Goal: Task Accomplishment & Management: Use online tool/utility

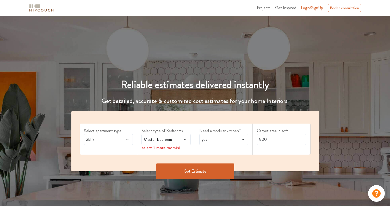
click at [127, 139] on icon at bounding box center [127, 140] width 3 height 2
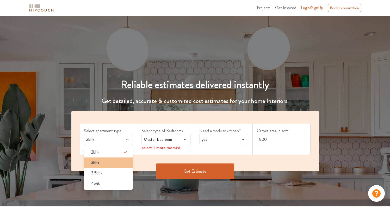
click at [114, 158] on li "3bhk" at bounding box center [108, 163] width 49 height 10
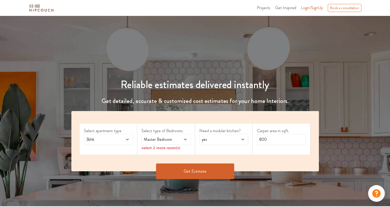
click at [187, 139] on icon at bounding box center [185, 139] width 4 height 4
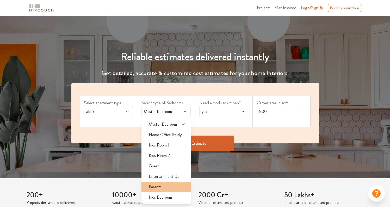
scroll to position [29, 0]
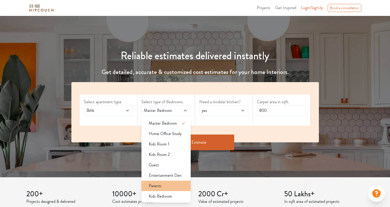
click at [162, 187] on div "Parents" at bounding box center [168, 186] width 46 height 6
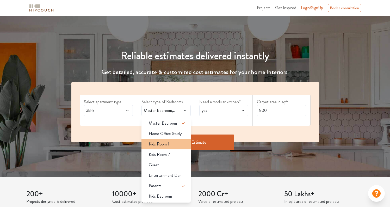
scroll to position [28, 0]
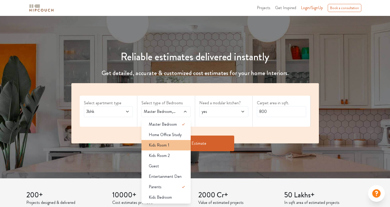
click at [172, 145] on div "Kids Room 1" at bounding box center [168, 145] width 46 height 6
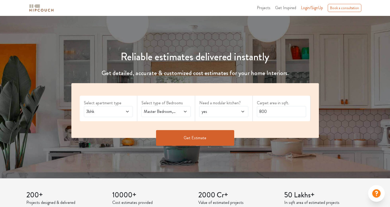
click at [243, 111] on icon at bounding box center [243, 112] width 4 height 4
click at [242, 105] on label "Need a modular kitchen?" at bounding box center [223, 103] width 49 height 6
click at [297, 111] on input "800" at bounding box center [281, 111] width 49 height 11
drag, startPoint x: 279, startPoint y: 114, endPoint x: 255, endPoint y: 114, distance: 24.8
click at [255, 114] on div "Carpet area in sqft. 800" at bounding box center [282, 109] width 58 height 26
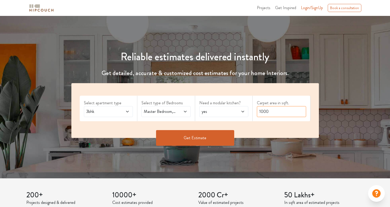
type input "1000"
click at [201, 140] on button "Get Estimate" at bounding box center [195, 138] width 78 height 16
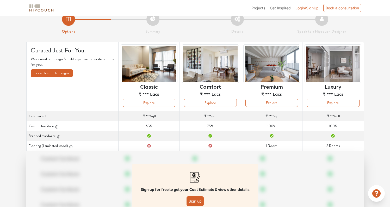
scroll to position [49, 0]
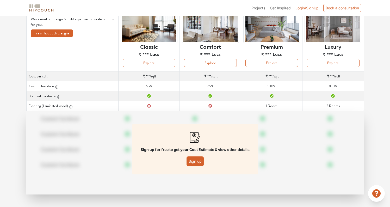
click at [196, 163] on button "Sign up" at bounding box center [195, 161] width 17 height 10
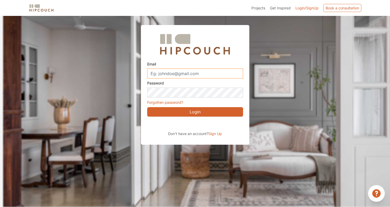
type input "[PERSON_NAME][EMAIL_ADDRESS][PERSON_NAME][DOMAIN_NAME]"
click at [206, 125] on div "Sign in with Google. Opens in new tab" at bounding box center [194, 123] width 95 height 11
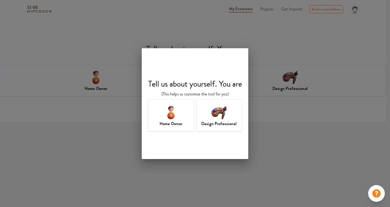
click at [213, 121] on h7 "Design Professional" at bounding box center [219, 124] width 35 height 6
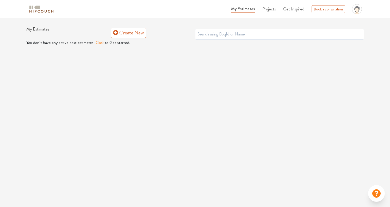
click at [97, 43] on button "Click" at bounding box center [100, 43] width 8 height 6
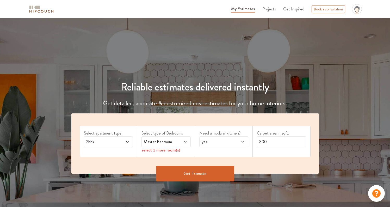
click at [124, 140] on span at bounding box center [123, 142] width 11 height 6
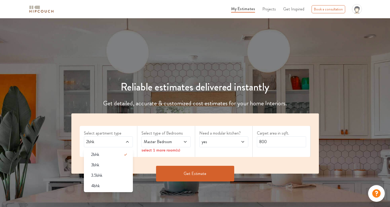
click at [111, 167] on div "3bhk" at bounding box center [110, 165] width 46 height 6
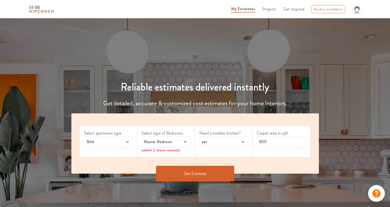
click at [185, 142] on icon at bounding box center [185, 142] width 4 height 4
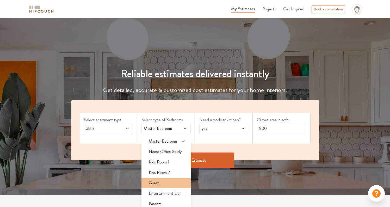
scroll to position [33, 0]
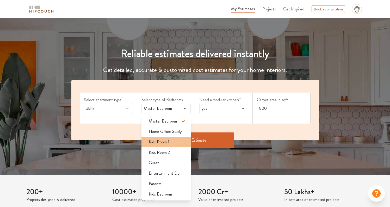
click at [171, 139] on div "Kids Room 1" at bounding box center [168, 142] width 46 height 6
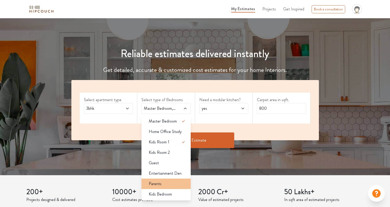
click at [170, 185] on div "Parents" at bounding box center [168, 184] width 46 height 6
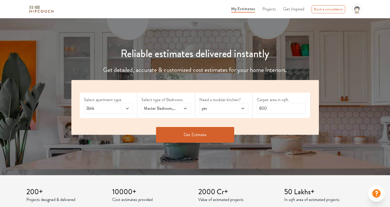
click at [242, 108] on icon at bounding box center [243, 108] width 4 height 4
click at [240, 111] on div "yes" at bounding box center [223, 108] width 49 height 11
drag, startPoint x: 271, startPoint y: 109, endPoint x: 251, endPoint y: 109, distance: 19.6
click at [251, 109] on div "Select apartment type 3bhk Select type of Bedrooms Master Bedroom,Kids Room 1,P…" at bounding box center [195, 107] width 248 height 55
type input "1000"
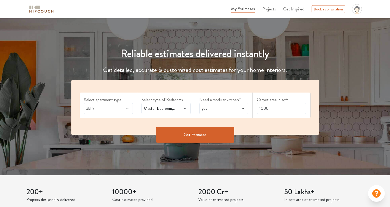
click at [187, 134] on button "Get Estimate" at bounding box center [195, 135] width 78 height 16
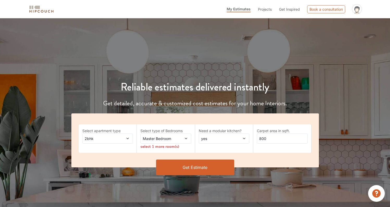
scroll to position [33, 0]
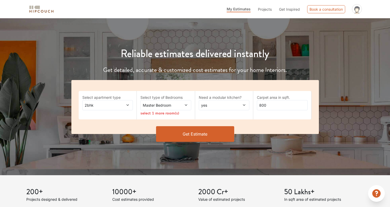
click at [234, 108] on div "yes" at bounding box center [224, 105] width 51 height 10
click at [231, 126] on div "no" at bounding box center [226, 126] width 48 height 5
click at [201, 137] on button "Get Estimate" at bounding box center [195, 134] width 78 height 16
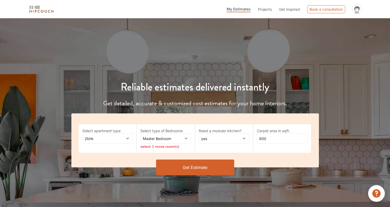
scroll to position [33, 0]
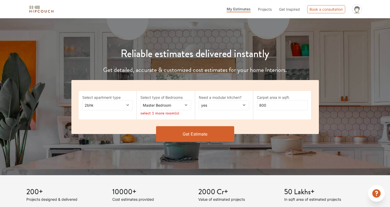
click at [183, 104] on span at bounding box center [181, 104] width 11 height 5
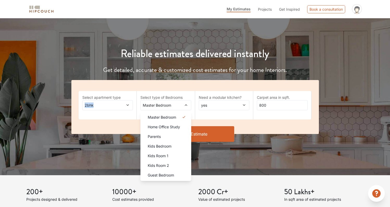
click at [115, 102] on div "2bhk" at bounding box center [107, 105] width 51 height 10
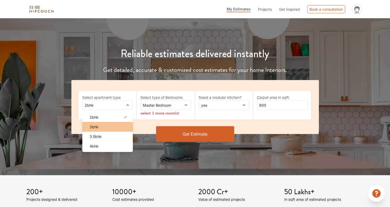
click at [106, 129] on li "3bhk" at bounding box center [107, 127] width 51 height 10
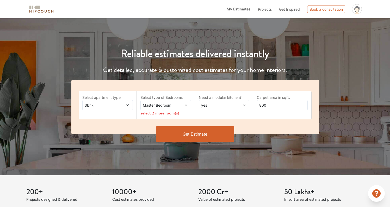
click at [182, 104] on span at bounding box center [181, 104] width 11 height 5
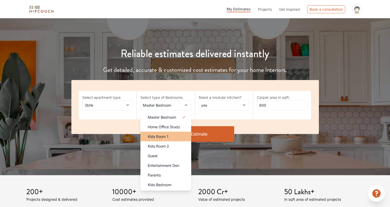
click at [167, 139] on li "Kids Room 1" at bounding box center [166, 137] width 51 height 10
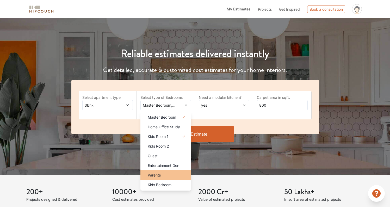
click at [167, 177] on div "Parents" at bounding box center [168, 174] width 48 height 5
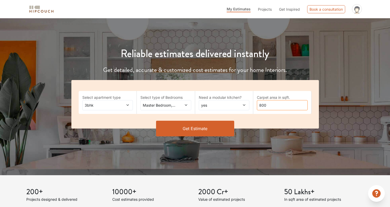
drag, startPoint x: 265, startPoint y: 106, endPoint x: 258, endPoint y: 105, distance: 7.3
click at [258, 105] on input "800" at bounding box center [282, 105] width 51 height 10
type input "1000"
click at [188, 127] on button "Get Estimate" at bounding box center [195, 129] width 78 height 16
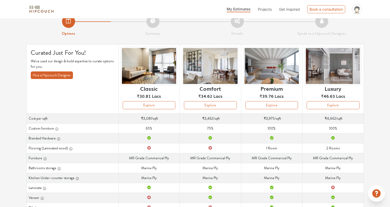
scroll to position [33, 0]
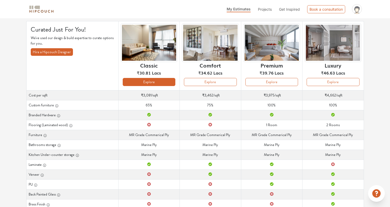
click at [156, 79] on button "Explore" at bounding box center [149, 82] width 53 height 8
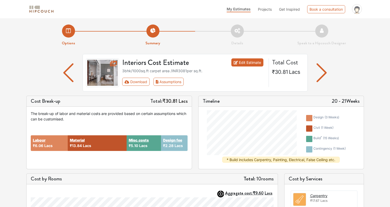
click at [249, 64] on link "Edit Estimate" at bounding box center [248, 62] width 32 height 8
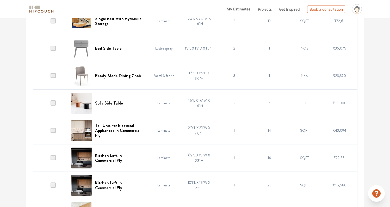
scroll to position [82, 0]
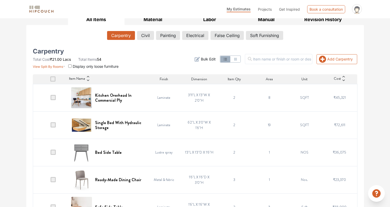
click at [54, 124] on span at bounding box center [53, 124] width 5 height 5
click at [51, 126] on input "checkbox" at bounding box center [51, 126] width 0 height 0
click at [342, 57] on icon "button" at bounding box center [340, 59] width 6 height 6
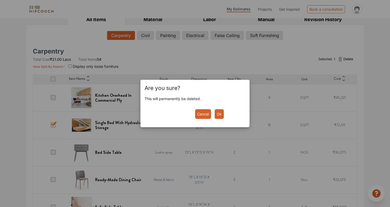
click at [219, 113] on button "Ok" at bounding box center [219, 114] width 9 height 10
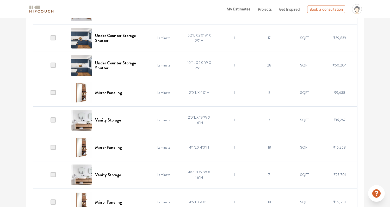
scroll to position [382, 0]
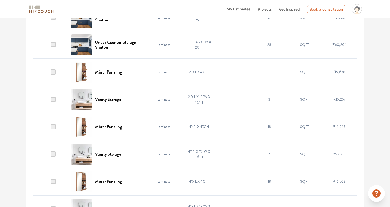
click at [54, 100] on span at bounding box center [53, 99] width 5 height 5
click at [51, 101] on input "checkbox" at bounding box center [51, 101] width 0 height 0
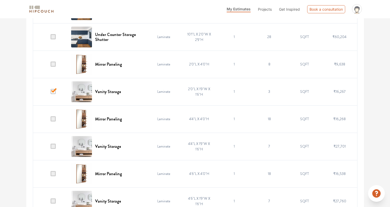
click at [53, 147] on span at bounding box center [53, 146] width 5 height 5
click at [51, 148] on input "checkbox" at bounding box center [51, 148] width 0 height 0
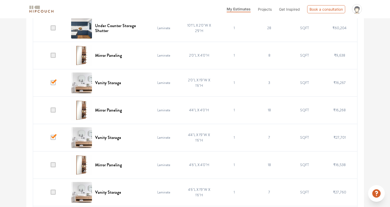
scroll to position [440, 0]
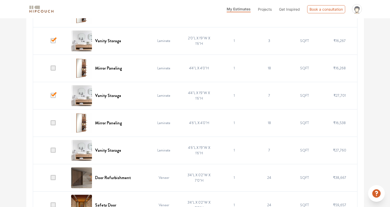
click at [55, 149] on span at bounding box center [53, 150] width 5 height 5
click at [51, 152] on input "checkbox" at bounding box center [51, 152] width 0 height 0
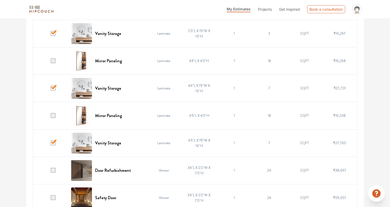
scroll to position [462, 0]
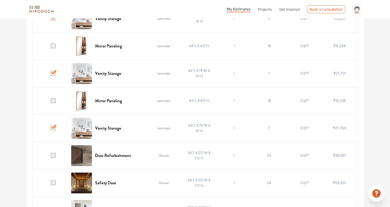
click at [55, 156] on span at bounding box center [53, 155] width 5 height 5
click at [51, 157] on input "checkbox" at bounding box center [51, 157] width 0 height 0
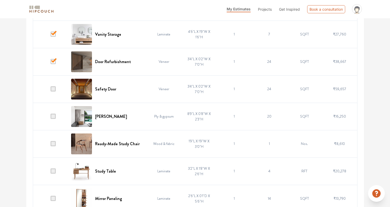
scroll to position [572, 0]
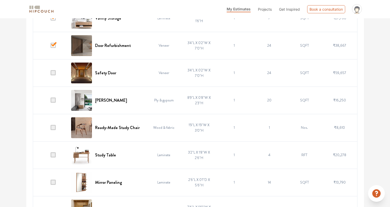
click at [232, 129] on td "1" at bounding box center [234, 127] width 35 height 27
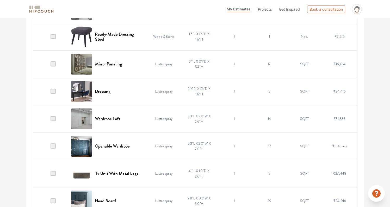
scroll to position [1076, 0]
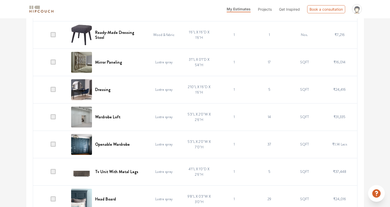
click at [55, 172] on span at bounding box center [53, 171] width 5 height 5
click at [51, 173] on input "checkbox" at bounding box center [51, 173] width 0 height 0
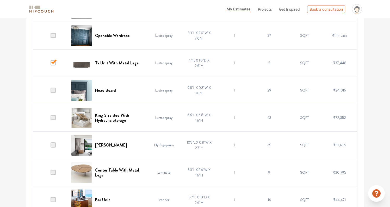
scroll to position [1224, 0]
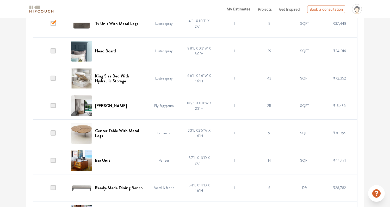
click at [56, 162] on span at bounding box center [53, 160] width 5 height 5
click at [51, 162] on input "checkbox" at bounding box center [51, 162] width 0 height 0
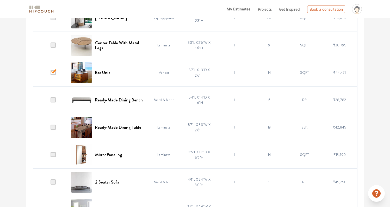
scroll to position [1341, 0]
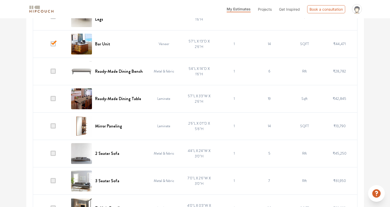
click at [54, 127] on span at bounding box center [53, 125] width 5 height 5
click at [51, 127] on input "checkbox" at bounding box center [51, 127] width 0 height 0
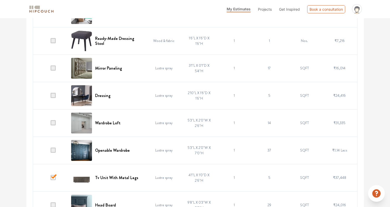
scroll to position [962, 0]
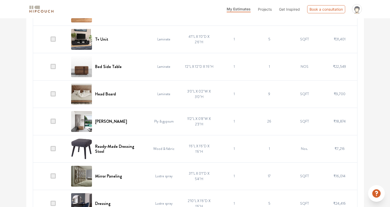
click at [56, 39] on td at bounding box center [50, 39] width 35 height 27
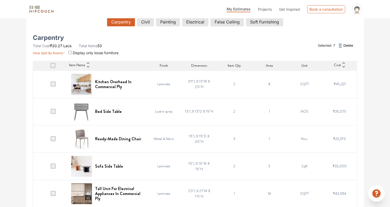
scroll to position [0, 0]
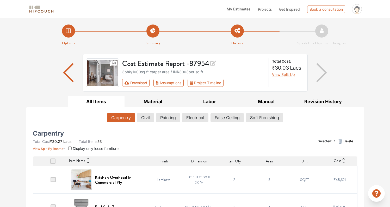
click at [346, 144] on button "Delete" at bounding box center [345, 141] width 20 height 10
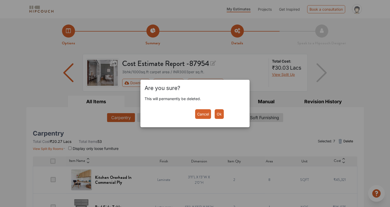
click at [217, 112] on button "Ok" at bounding box center [219, 114] width 9 height 10
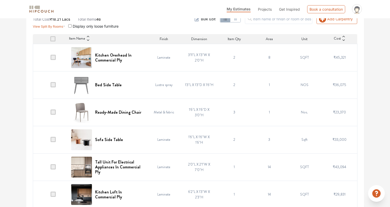
scroll to position [19, 0]
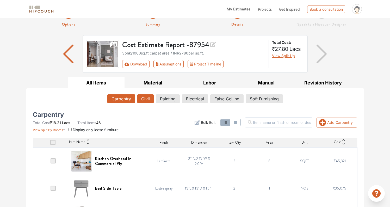
click at [150, 99] on button "Civil" at bounding box center [145, 98] width 16 height 9
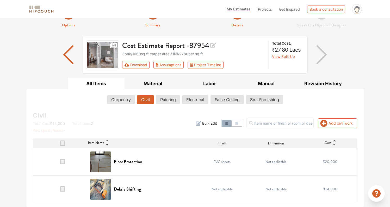
scroll to position [18, 0]
click at [170, 103] on button "Painting" at bounding box center [167, 99] width 23 height 9
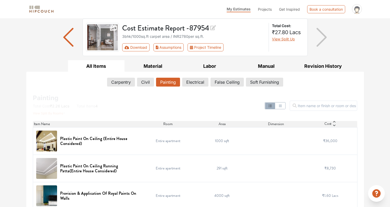
scroll to position [60, 0]
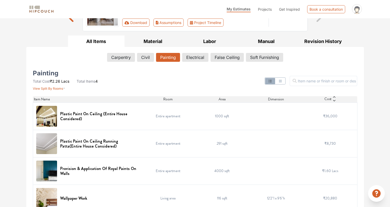
click at [60, 143] on div "Plastic Paint On Ceiling Running Patta(Entire House Considered)" at bounding box center [87, 143] width 102 height 21
click at [278, 119] on td at bounding box center [276, 115] width 54 height 27
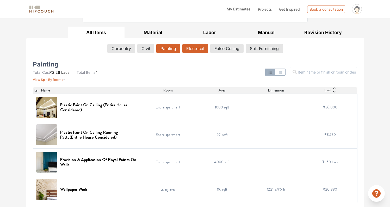
click at [198, 51] on button "Electrical" at bounding box center [196, 48] width 26 height 9
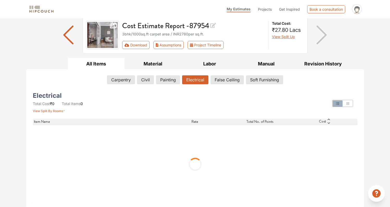
scroll to position [0, 0]
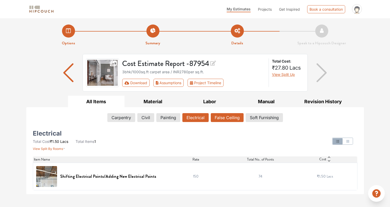
click at [222, 115] on button "False Ceiling" at bounding box center [227, 117] width 33 height 9
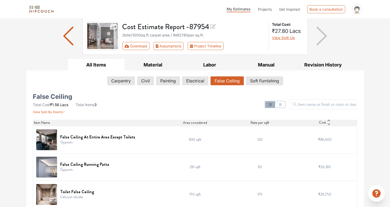
scroll to position [42, 0]
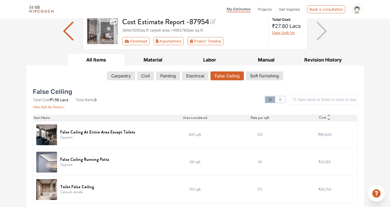
click at [30, 190] on div "False Ceiling Total Cost ₹1.56 Lacs Total Items 3 View Split By Rooms Item Name…" at bounding box center [195, 143] width 331 height 119
click at [65, 186] on h6 "Toilet False Ceiling" at bounding box center [77, 186] width 34 height 5
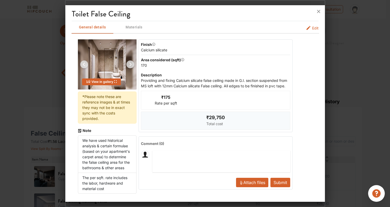
click at [303, 31] on span "Edit" at bounding box center [311, 29] width 16 height 8
click at [307, 28] on icon "false-ceiling info tabs" at bounding box center [308, 27] width 5 height 5
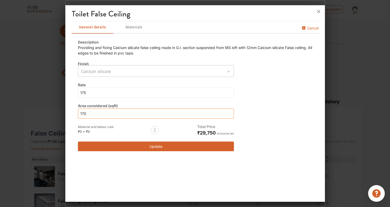
drag, startPoint x: 89, startPoint y: 114, endPoint x: 71, endPoint y: 114, distance: 17.5
click at [73, 114] on div "Description Providing and fixing Calcium silicate false ceiling made in G.I. se…" at bounding box center [195, 95] width 247 height 124
type input "170"
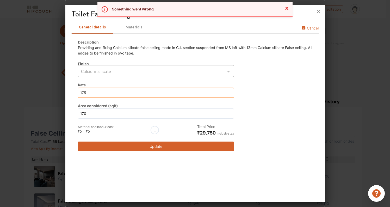
drag, startPoint x: 86, startPoint y: 93, endPoint x: 60, endPoint y: 88, distance: 26.5
click at [65, 88] on div "Toilet False Ceiling General details Materials Cancel Description Providing and…" at bounding box center [195, 103] width 260 height 207
type input "0"
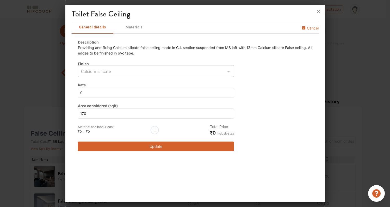
click at [152, 145] on button "Update" at bounding box center [156, 147] width 156 height 10
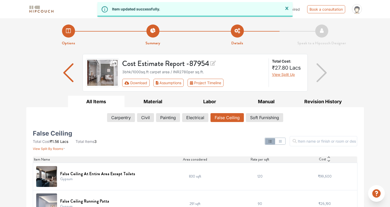
scroll to position [42, 0]
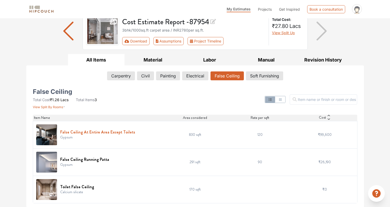
click at [105, 133] on h6 "False Ceiling At Entire Area Except Toilets" at bounding box center [97, 132] width 75 height 5
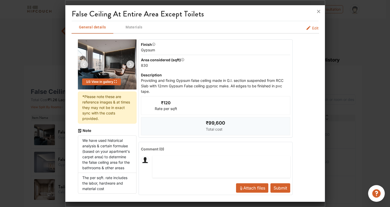
click at [168, 102] on div "₹120 Rate per sqft" at bounding box center [166, 105] width 50 height 18
drag, startPoint x: 158, startPoint y: 104, endPoint x: 155, endPoint y: 104, distance: 3.4
click at [155, 104] on div "₹120 Rate per sqft" at bounding box center [166, 105] width 50 height 18
click at [315, 28] on div "False Ceiling At Entire Area Except Toilets General details Materials Edit 1 / …" at bounding box center [195, 104] width 260 height 195
click at [312, 29] on span "Edit" at bounding box center [315, 27] width 7 height 5
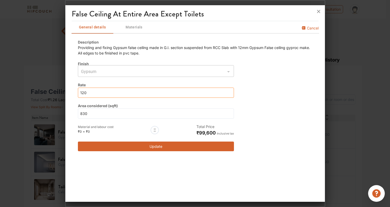
drag, startPoint x: 89, startPoint y: 94, endPoint x: 73, endPoint y: 92, distance: 15.5
click at [74, 92] on div "Description Providing and fixing Gypsum false ceiling made in G.I. section susp…" at bounding box center [195, 95] width 247 height 124
type input "7"
type input "75"
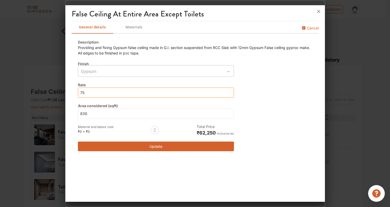
type input "75"
click at [153, 148] on button "Update" at bounding box center [156, 147] width 156 height 10
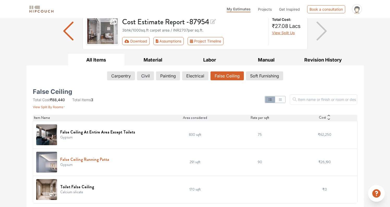
click at [93, 161] on h6 "False Ceiling Running Patta" at bounding box center [84, 159] width 49 height 5
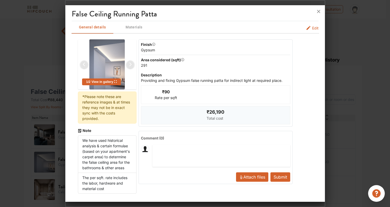
click at [312, 29] on span "Edit" at bounding box center [315, 27] width 7 height 5
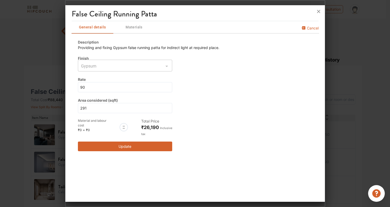
drag, startPoint x: 94, startPoint y: 81, endPoint x: 84, endPoint y: 89, distance: 12.3
click at [81, 84] on div "Rate 90" at bounding box center [125, 85] width 94 height 16
drag, startPoint x: 94, startPoint y: 92, endPoint x: 68, endPoint y: 92, distance: 25.3
click at [68, 92] on div "False Ceiling Running Patta General details Materials Cancel Description Provid…" at bounding box center [195, 104] width 260 height 195
click at [226, 87] on div "Description Providing and fixing Gypsum false running patta for indirect light …" at bounding box center [195, 95] width 247 height 124
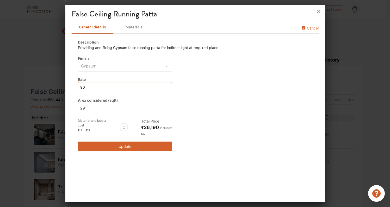
drag, startPoint x: 81, startPoint y: 88, endPoint x: 70, endPoint y: 89, distance: 10.7
click at [70, 89] on div "False Ceiling Running Patta General details Materials Cancel Description Provid…" at bounding box center [195, 104] width 260 height 195
type input "0"
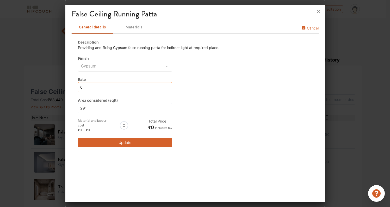
type input "0"
click at [142, 145] on button "Update" at bounding box center [125, 143] width 94 height 10
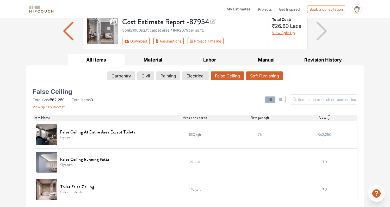
click at [261, 77] on button "Soft Furnishing" at bounding box center [264, 75] width 37 height 9
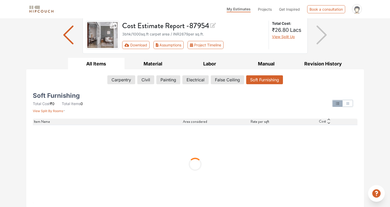
scroll to position [0, 0]
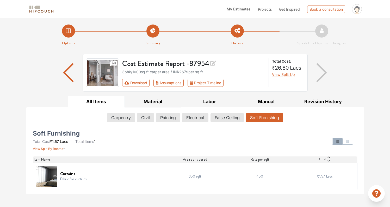
click at [165, 101] on button "Material" at bounding box center [153, 102] width 57 height 12
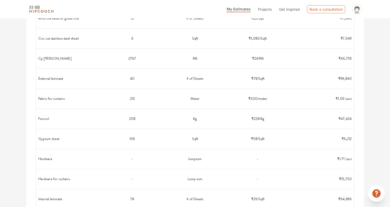
scroll to position [550, 0]
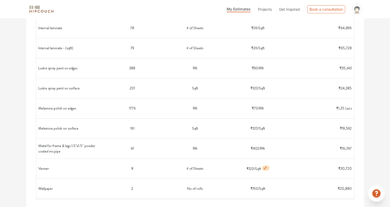
click at [266, 168] on icon "button" at bounding box center [266, 168] width 4 height 4
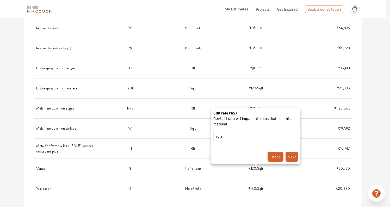
click at [277, 158] on button "Cancel" at bounding box center [276, 157] width 16 height 10
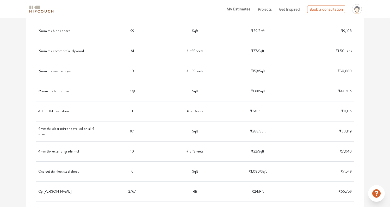
scroll to position [0, 0]
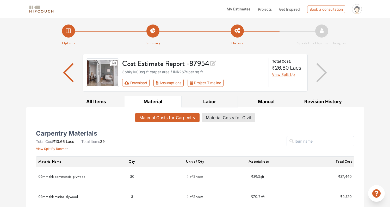
click at [209, 97] on button "Labor" at bounding box center [209, 102] width 57 height 12
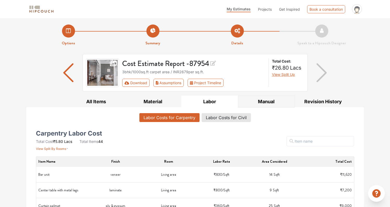
click at [272, 96] on button "Manual" at bounding box center [266, 102] width 57 height 12
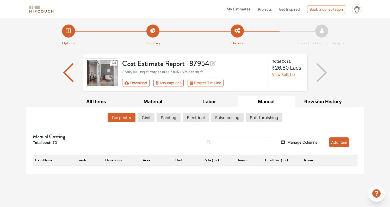
click at [326, 98] on button "Revision History" at bounding box center [323, 102] width 57 height 12
